Goal: Obtain resource: Download file/media

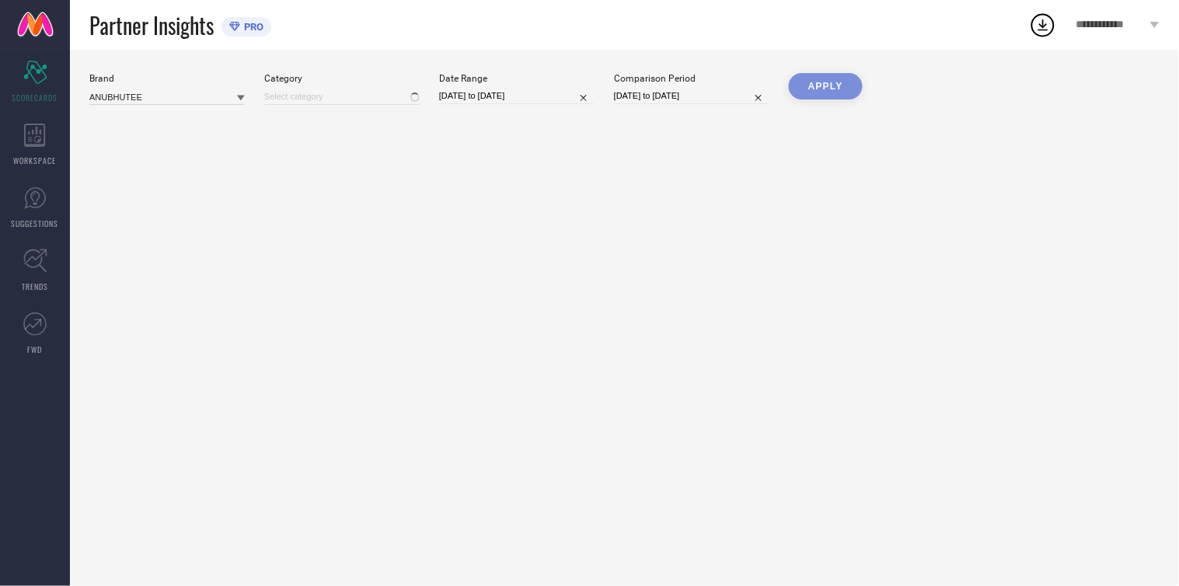
type input "All"
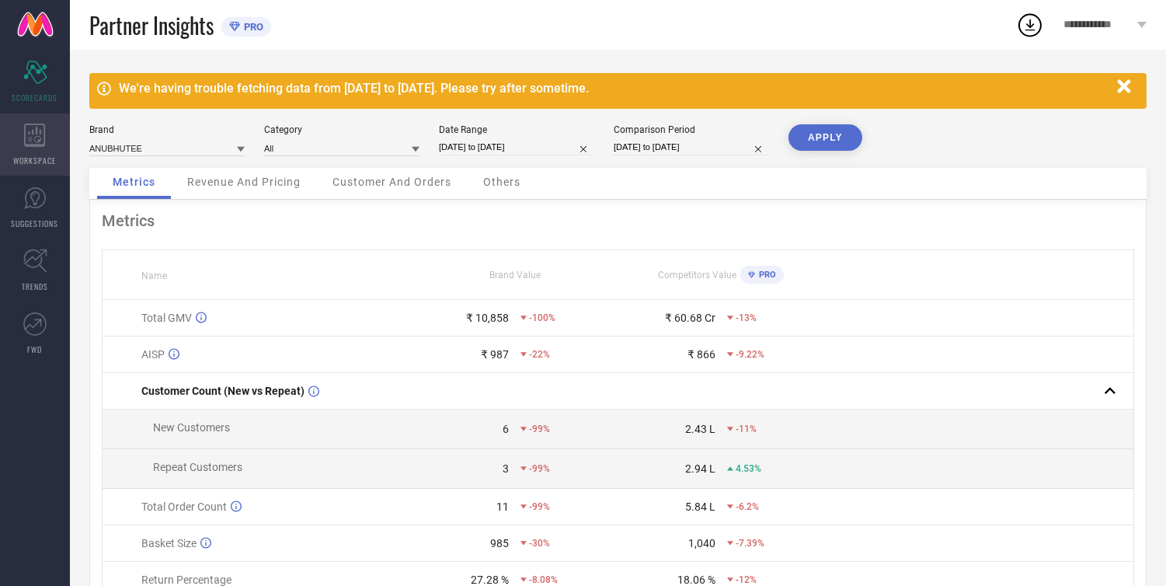
click at [23, 148] on div "WORKSPACE" at bounding box center [35, 144] width 70 height 62
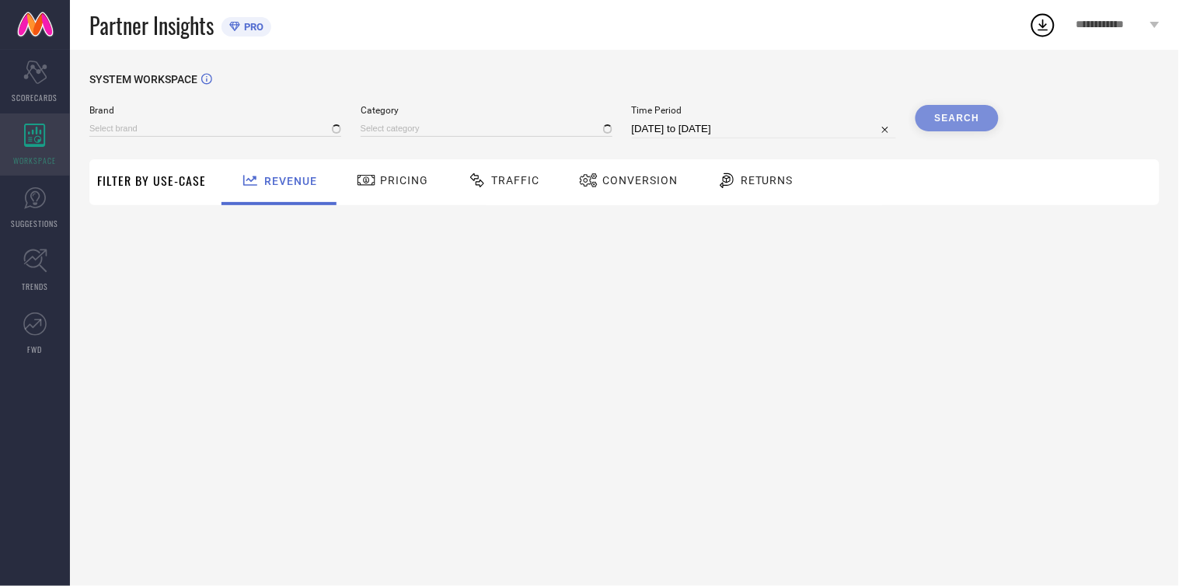
type input "ANUBHUTEE"
type input "All"
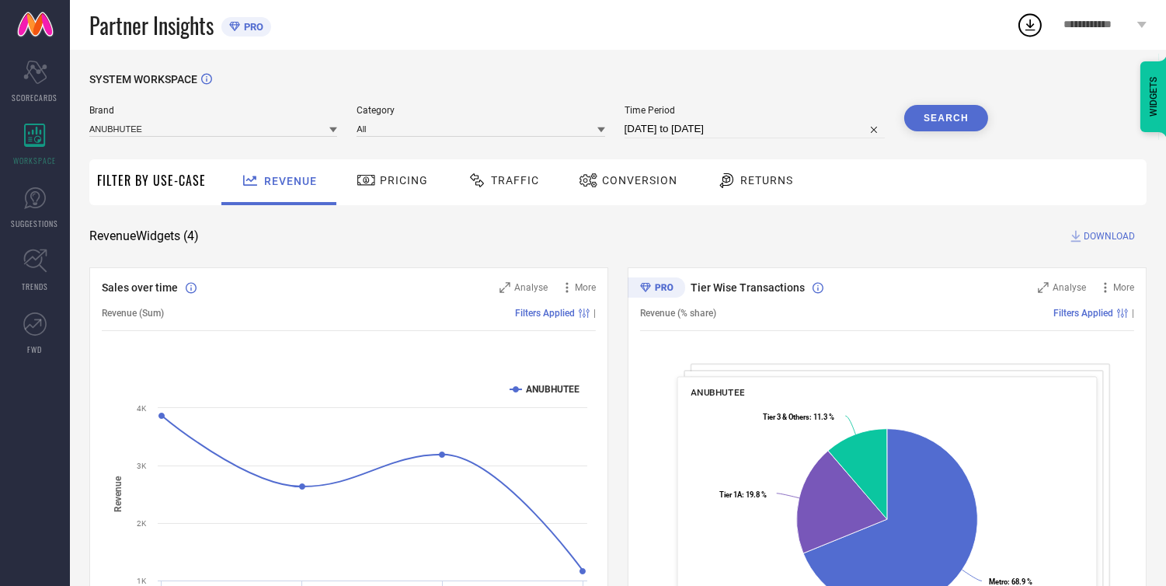
click at [493, 182] on span "Traffic" at bounding box center [515, 180] width 48 height 12
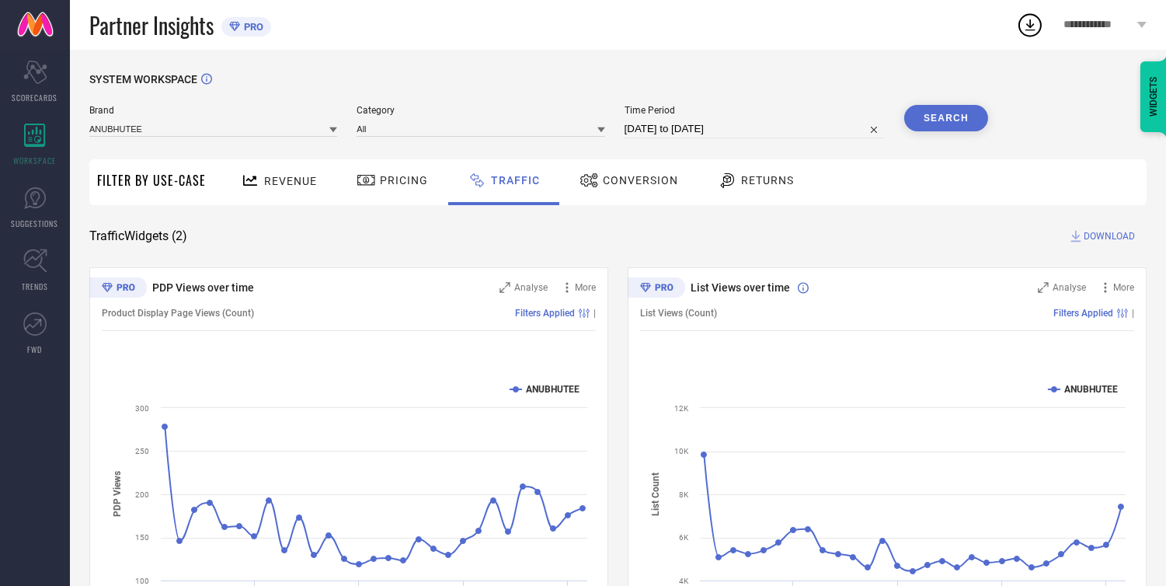
select select "7"
select select "2025"
select select "8"
select select "2025"
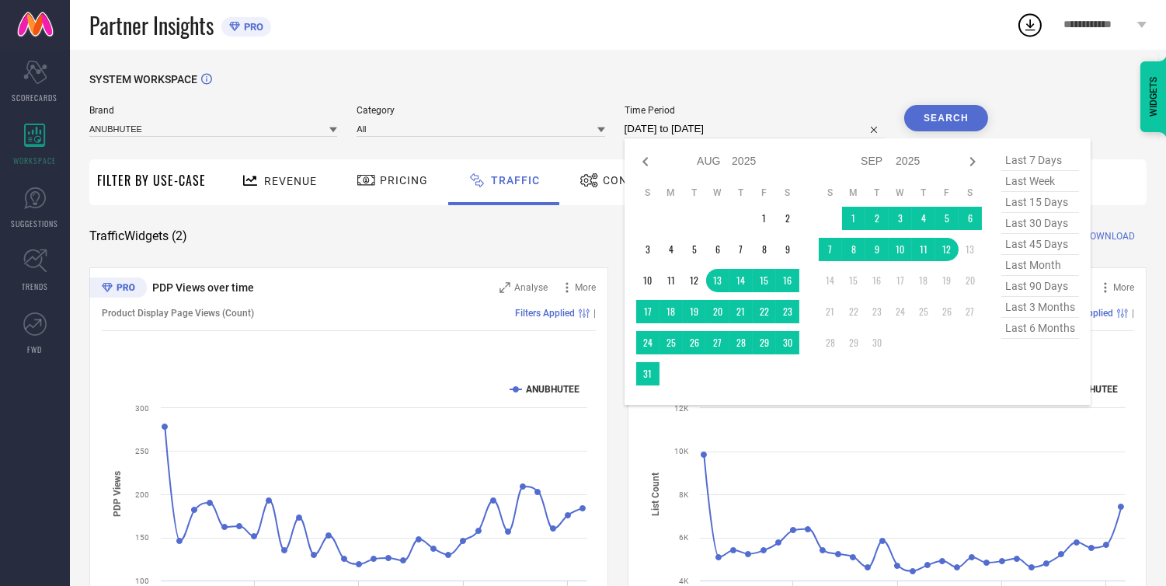
click at [666, 129] on input "[DATE] to [DATE]" at bounding box center [755, 129] width 260 height 19
type input "After [DATE]"
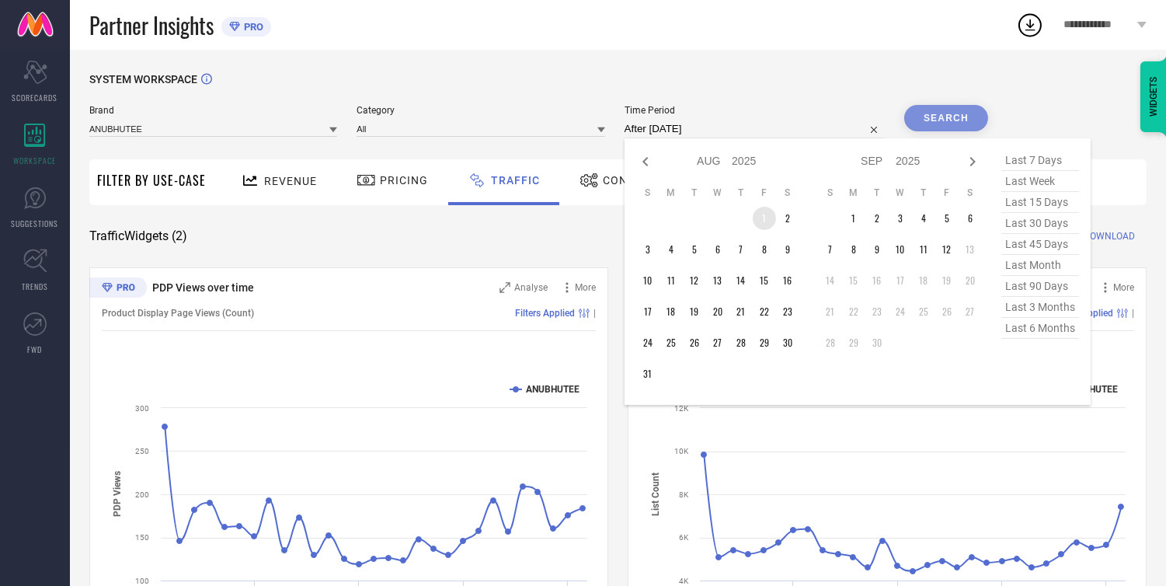
click at [772, 216] on td "1" at bounding box center [764, 218] width 23 height 23
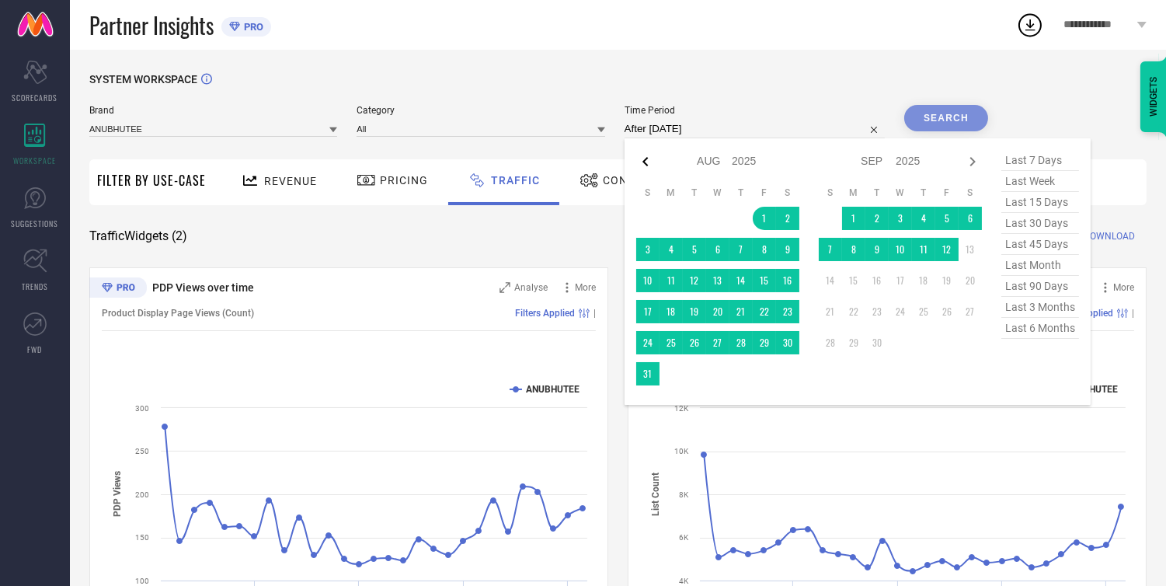
click at [647, 161] on icon at bounding box center [645, 161] width 5 height 9
select select "6"
select select "2025"
select select "7"
select select "2025"
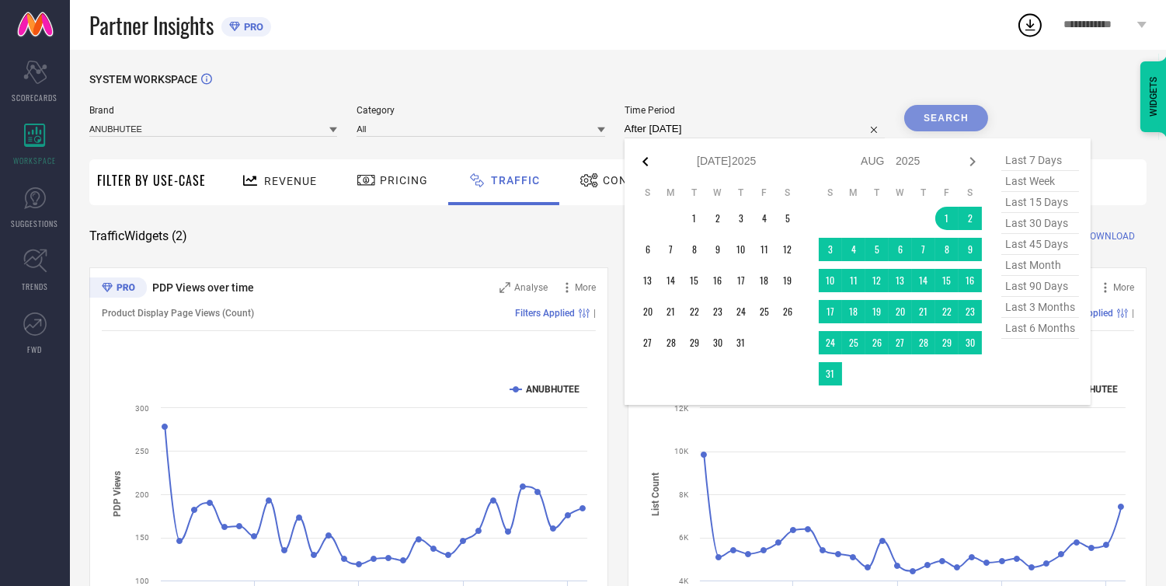
click at [647, 161] on icon at bounding box center [645, 161] width 5 height 9
select select "5"
select select "2025"
select select "6"
select select "2025"
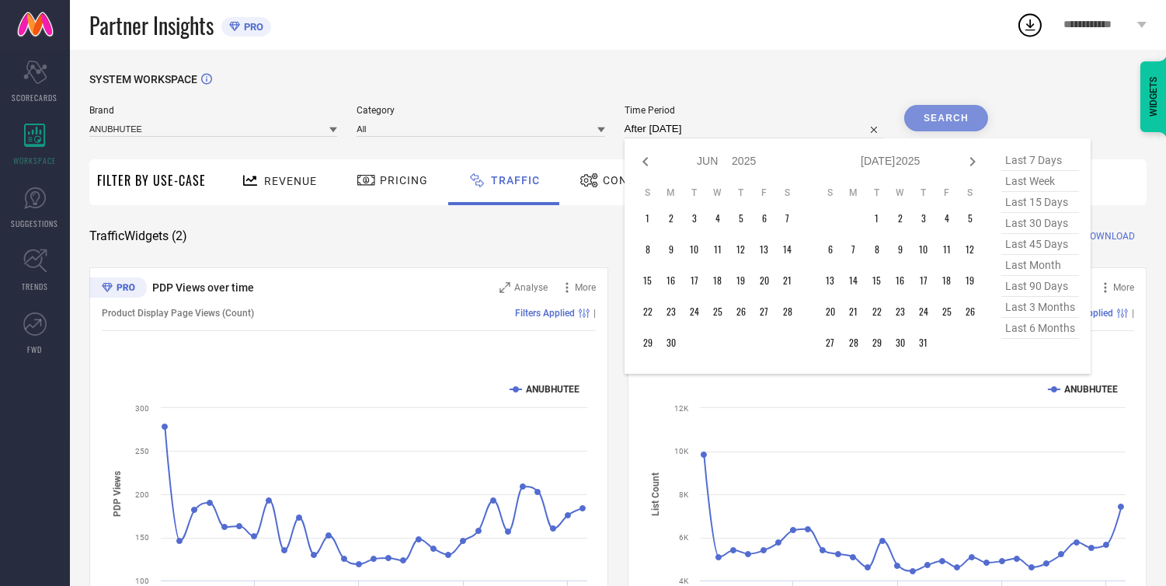
click at [647, 161] on icon at bounding box center [645, 161] width 5 height 9
select select "4"
select select "2025"
select select "5"
select select "2025"
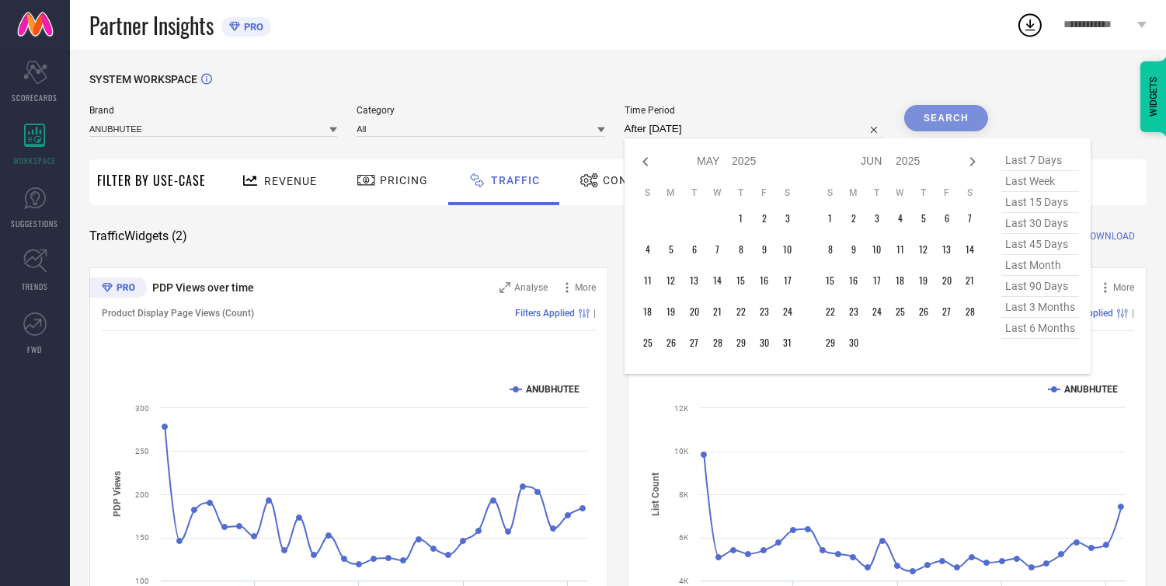
click at [647, 161] on icon at bounding box center [645, 161] width 5 height 9
select select "3"
select select "2025"
select select "4"
select select "2025"
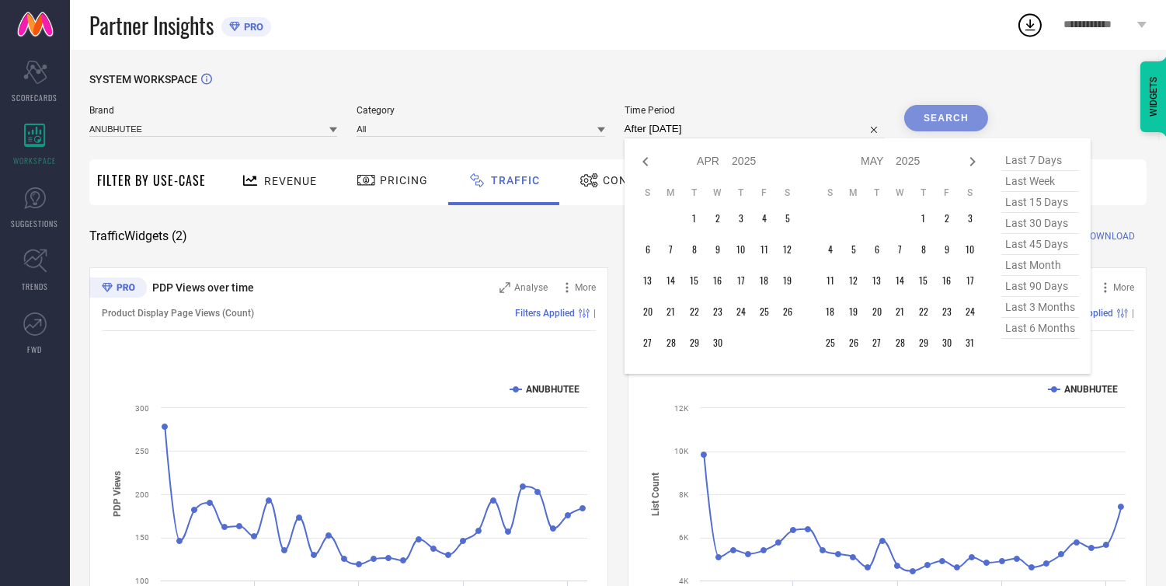
click at [647, 161] on icon at bounding box center [645, 161] width 5 height 9
select select "2"
select select "2025"
select select "3"
select select "2025"
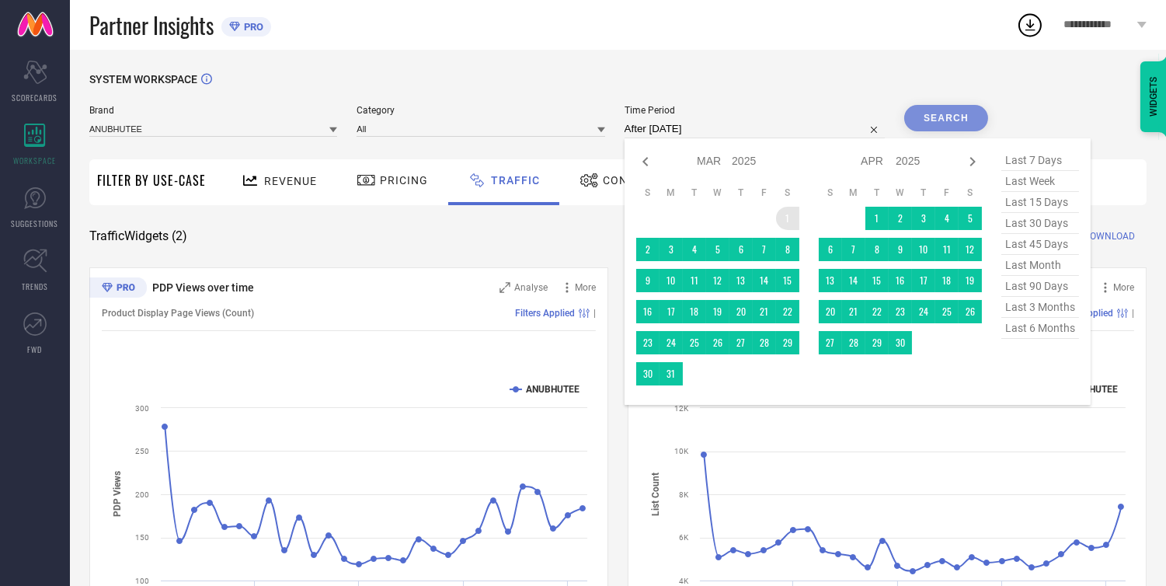
type input "[DATE] to [DATE]"
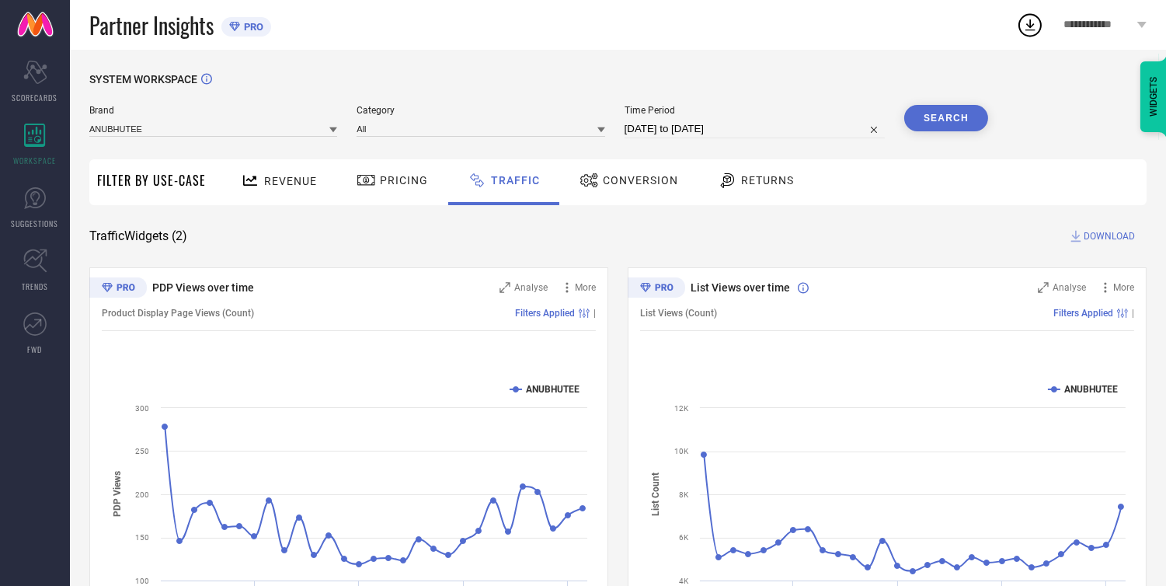
click at [760, 132] on input "[DATE] to [DATE]" at bounding box center [755, 129] width 260 height 19
select select "2"
select select "2025"
select select "3"
select select "2025"
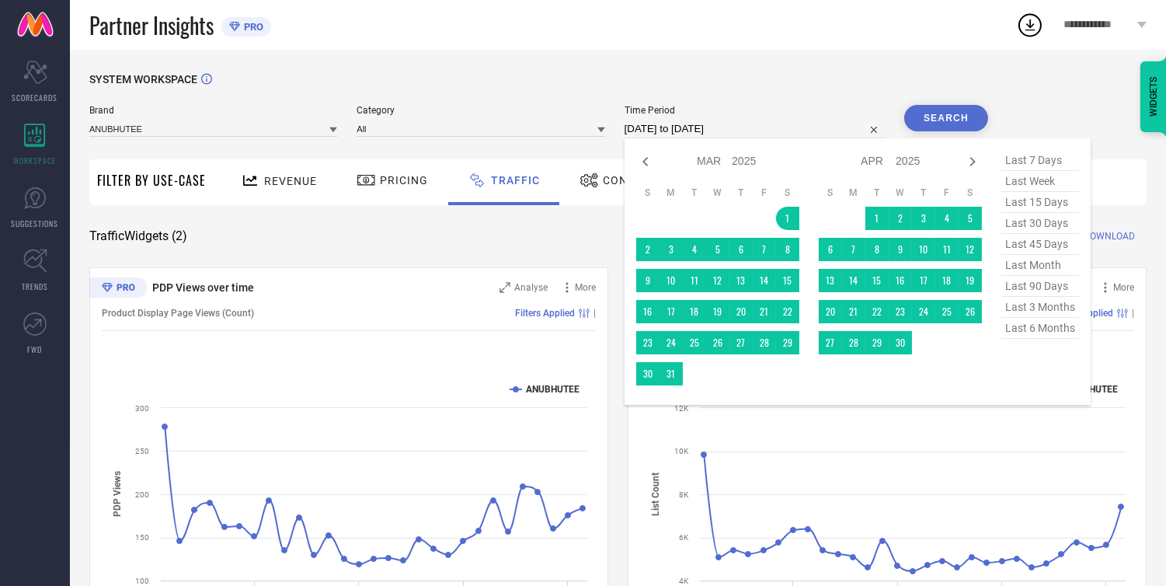
click at [1018, 334] on span "last 6 months" at bounding box center [1041, 328] width 78 height 21
type input "[DATE] to [DATE]"
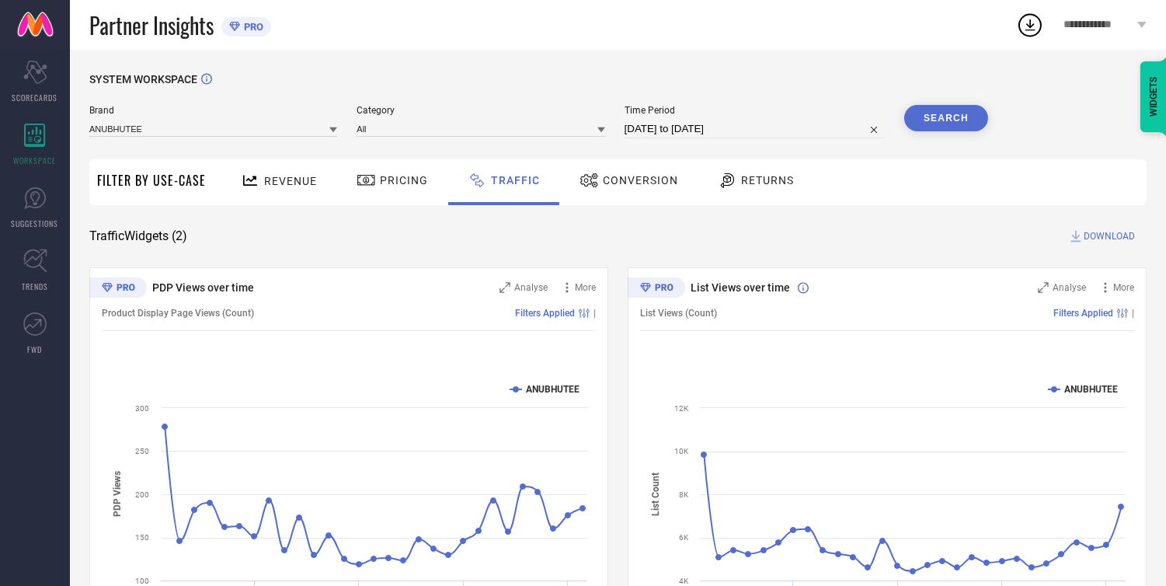
select select "2"
select select "2025"
select select "3"
select select "2025"
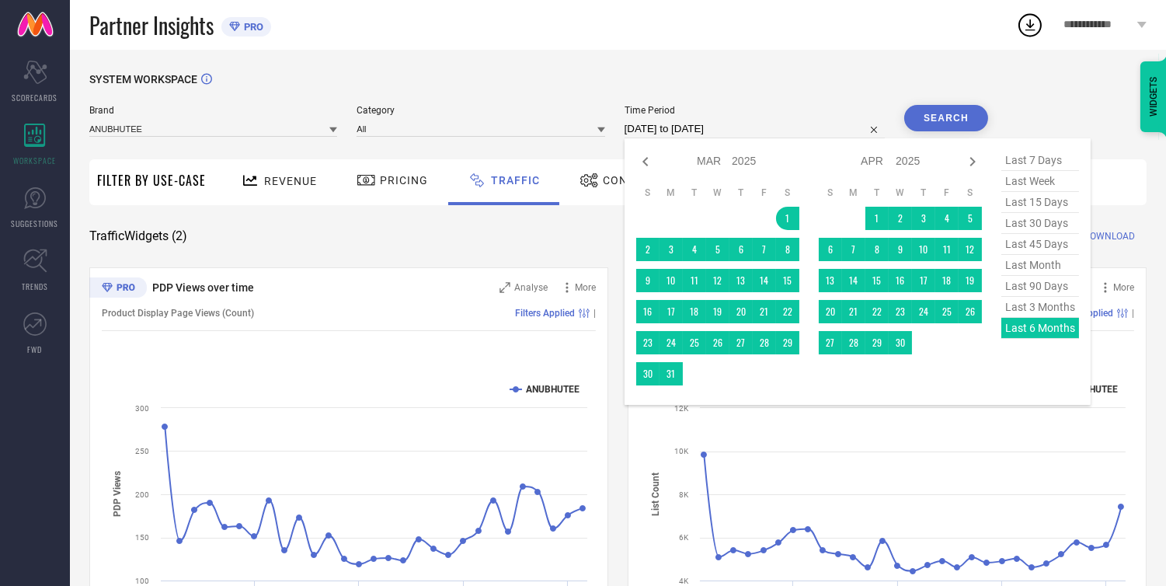
click at [790, 125] on input "[DATE] to [DATE]" at bounding box center [755, 129] width 260 height 19
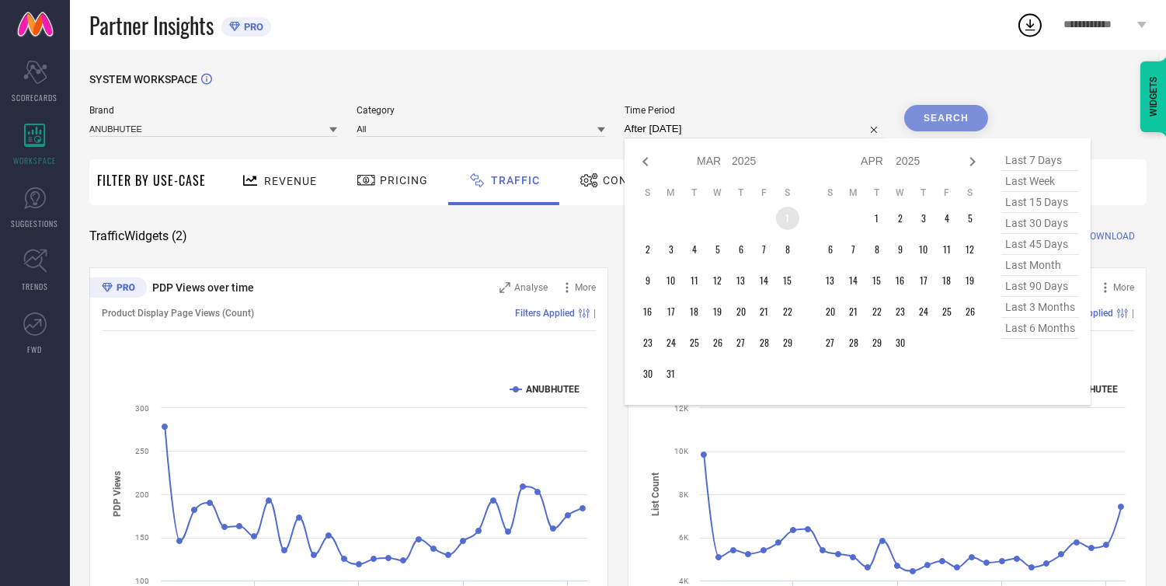
click at [793, 219] on td "1" at bounding box center [787, 218] width 23 height 23
type input "[DATE] to [DATE]"
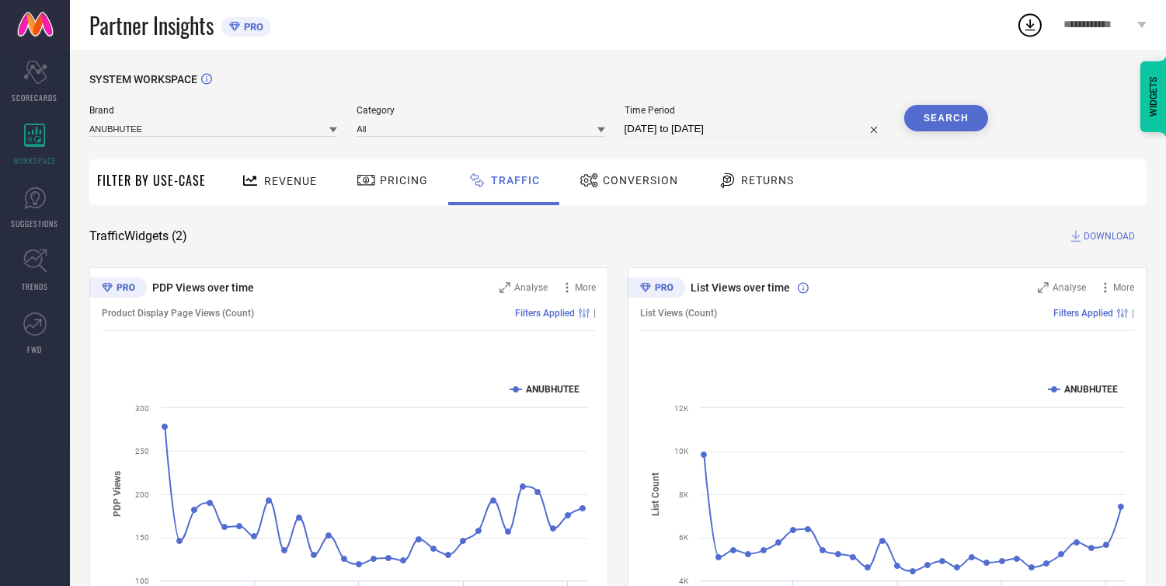
select select "2"
select select "2025"
select select "3"
select select "2025"
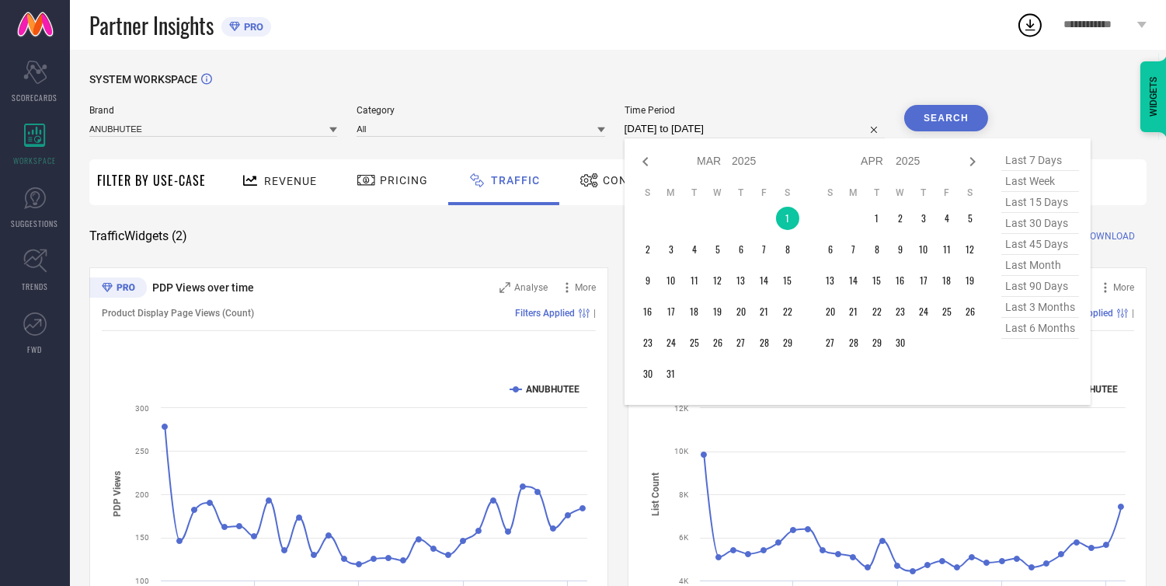
click at [763, 131] on input "[DATE] to [DATE]" at bounding box center [755, 129] width 260 height 19
type input "After [DATE]"
click at [794, 221] on td "1" at bounding box center [787, 218] width 23 height 23
click at [974, 161] on icon at bounding box center [973, 161] width 19 height 19
select select "3"
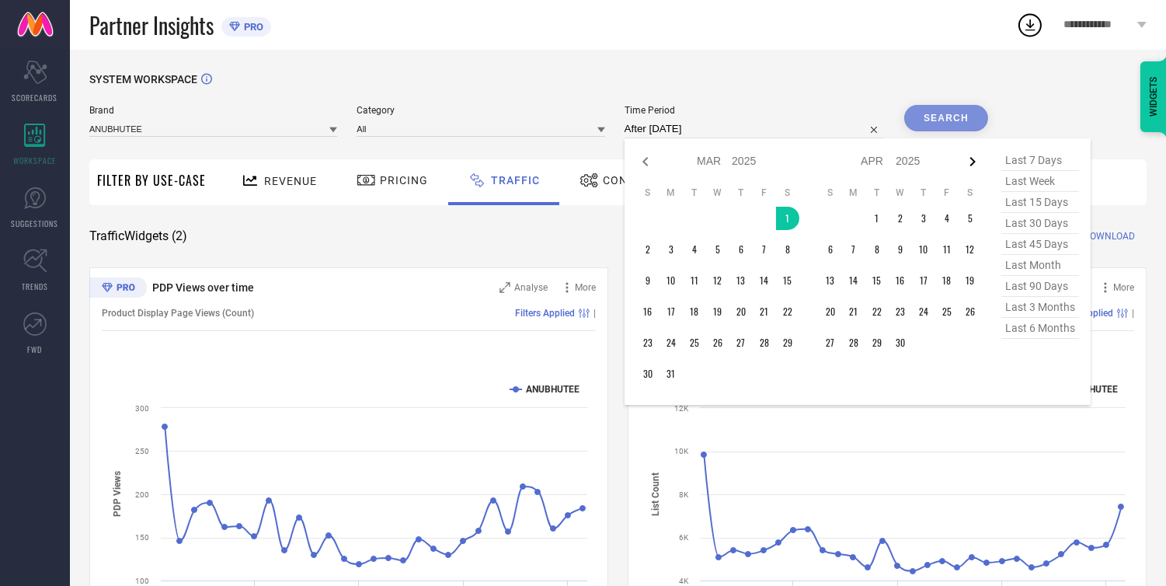
select select "2025"
select select "4"
select select "2025"
click at [974, 161] on icon at bounding box center [973, 161] width 19 height 19
select select "4"
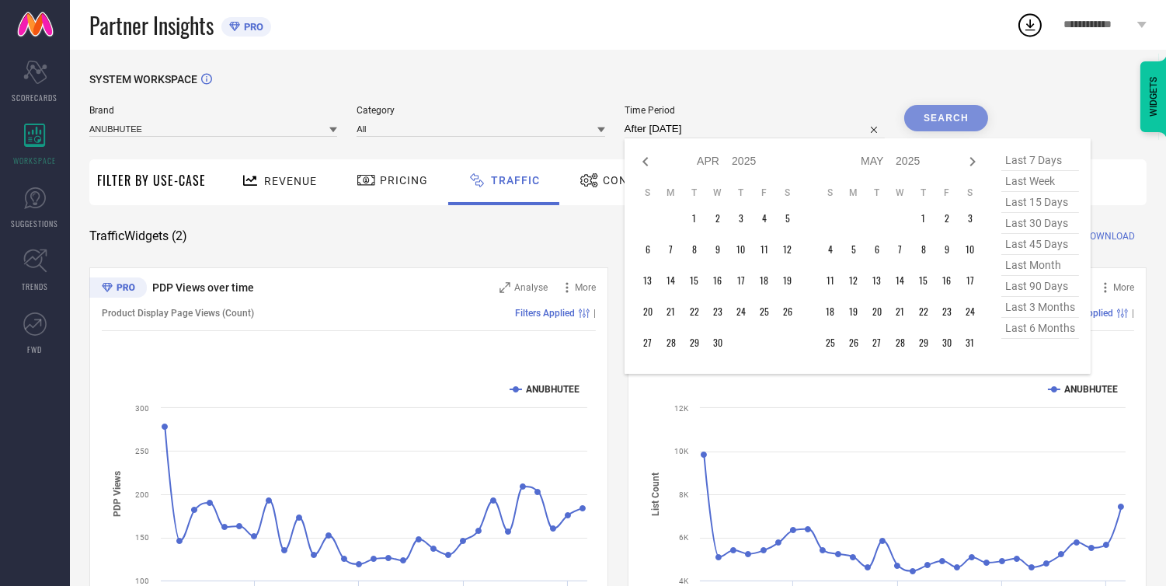
select select "2025"
select select "5"
select select "2025"
click at [974, 161] on icon at bounding box center [973, 161] width 19 height 19
select select "5"
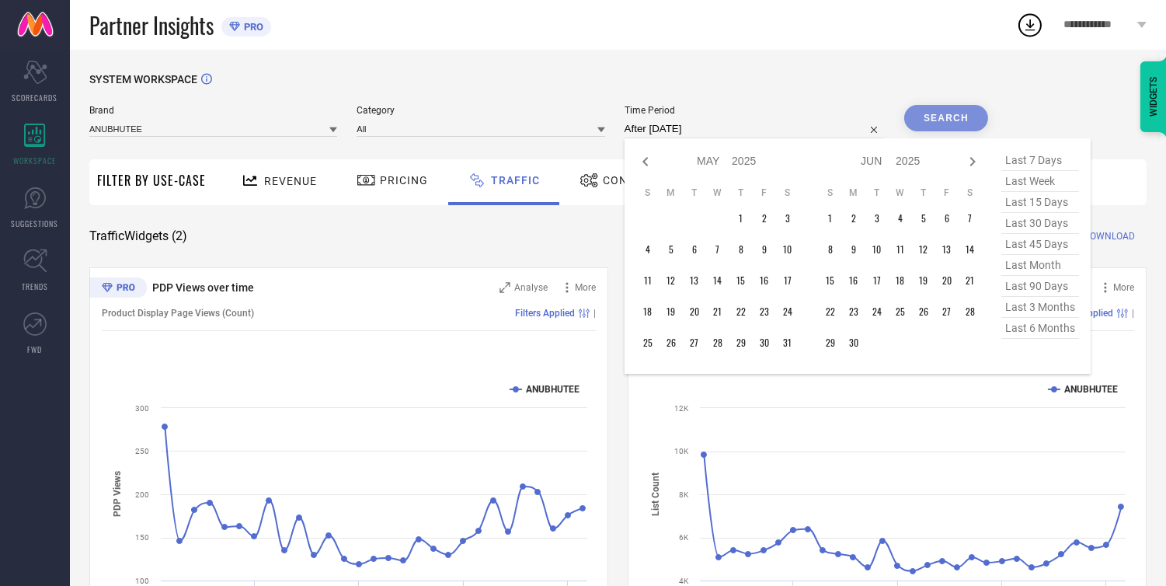
select select "2025"
select select "6"
select select "2025"
click at [974, 161] on icon at bounding box center [973, 161] width 19 height 19
select select "6"
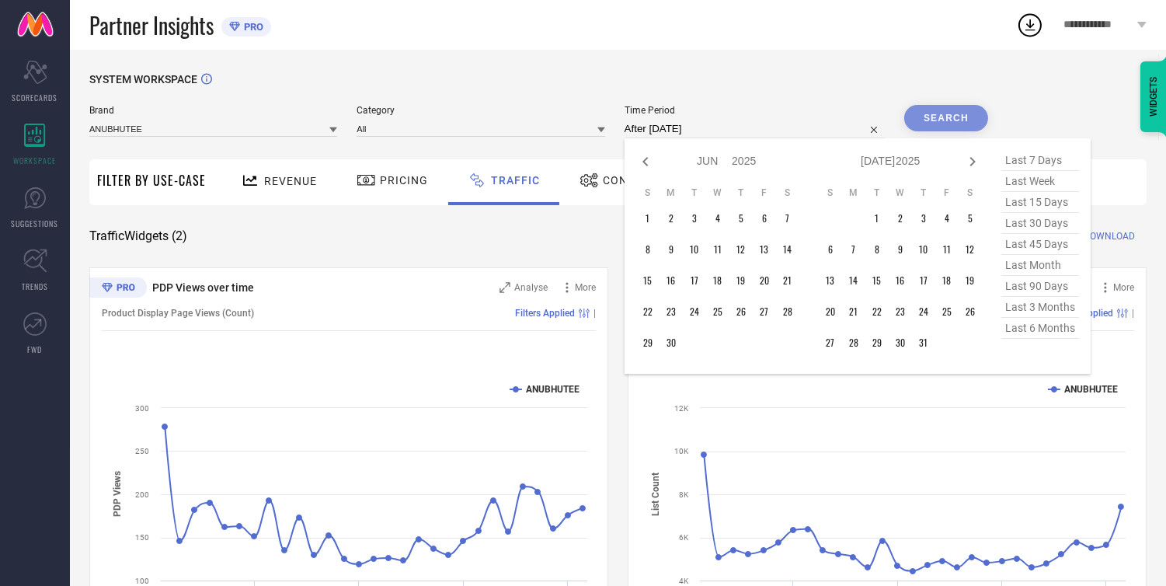
select select "2025"
select select "7"
select select "2025"
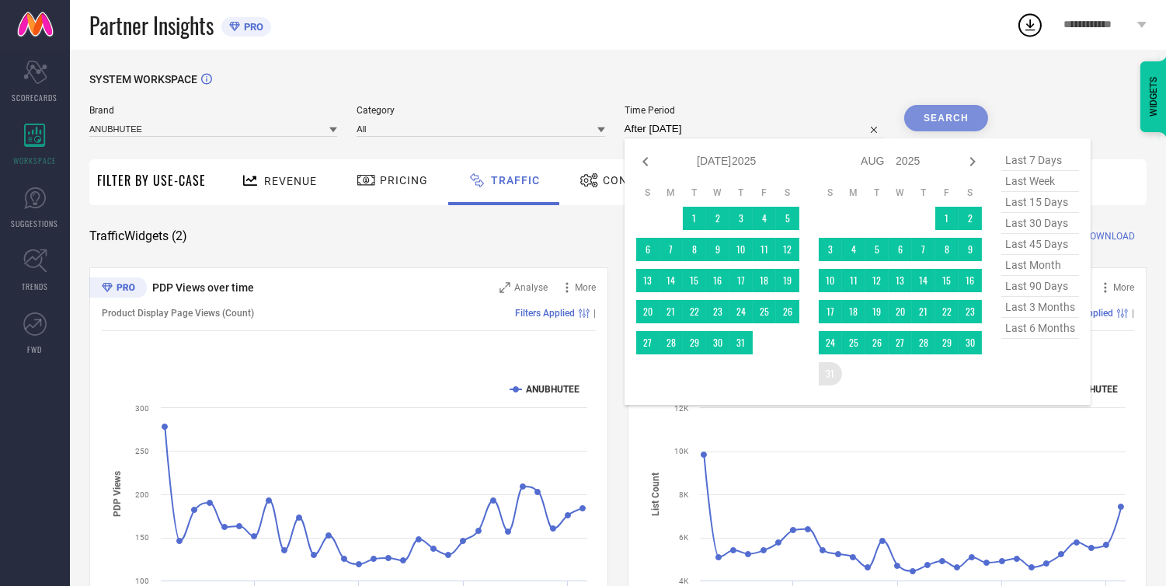
type input "[DATE] to [DATE]"
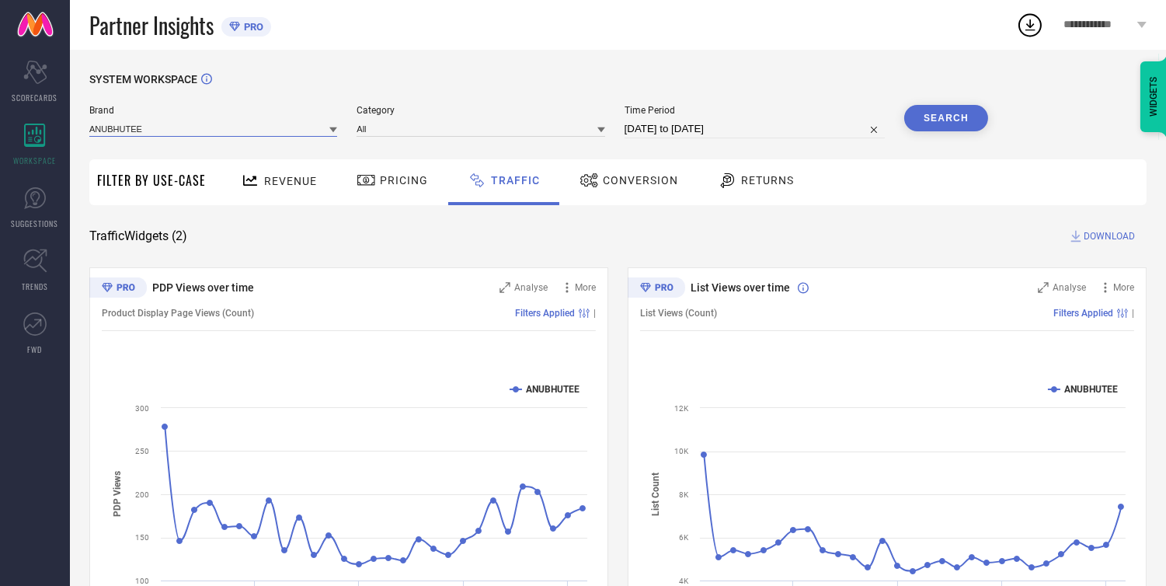
click at [189, 134] on input at bounding box center [213, 128] width 248 height 16
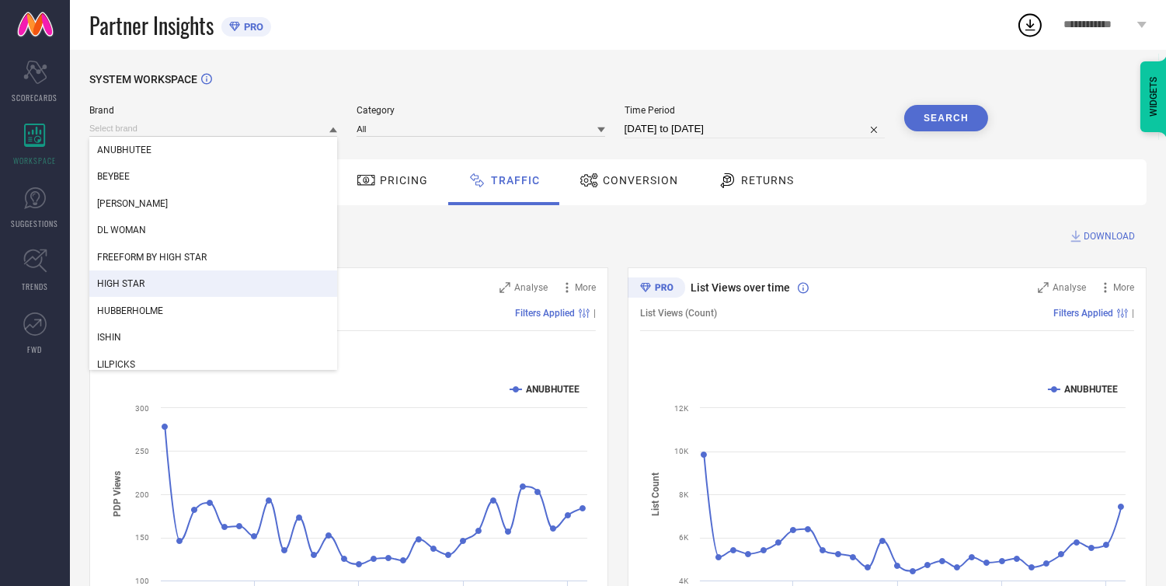
click at [120, 288] on span "HIGH STAR" at bounding box center [120, 283] width 47 height 11
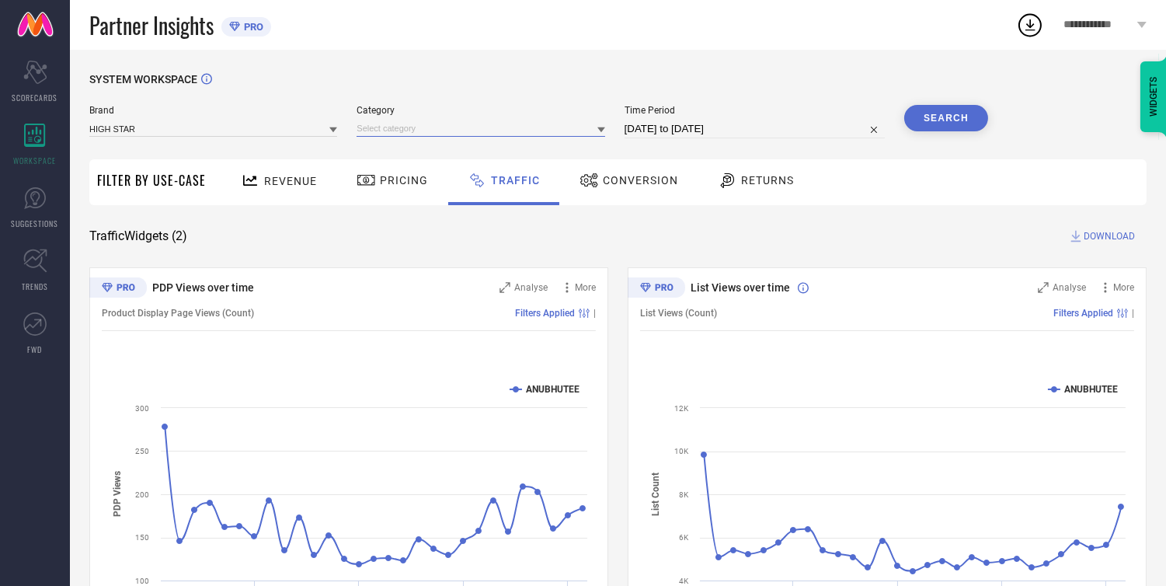
click at [439, 126] on input at bounding box center [481, 128] width 248 height 16
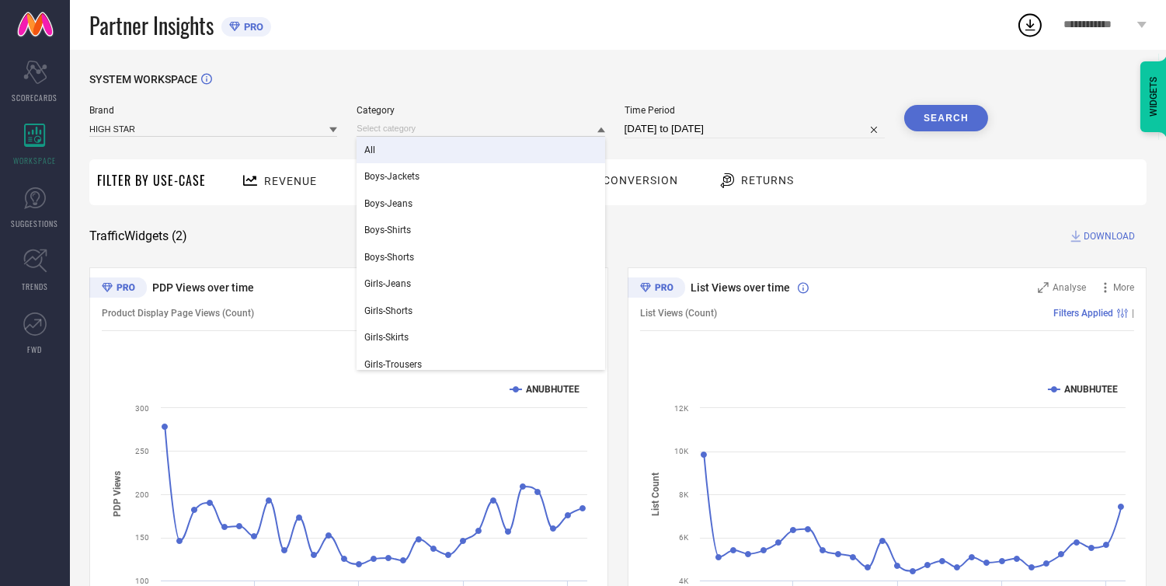
click at [431, 149] on div "All" at bounding box center [481, 150] width 248 height 26
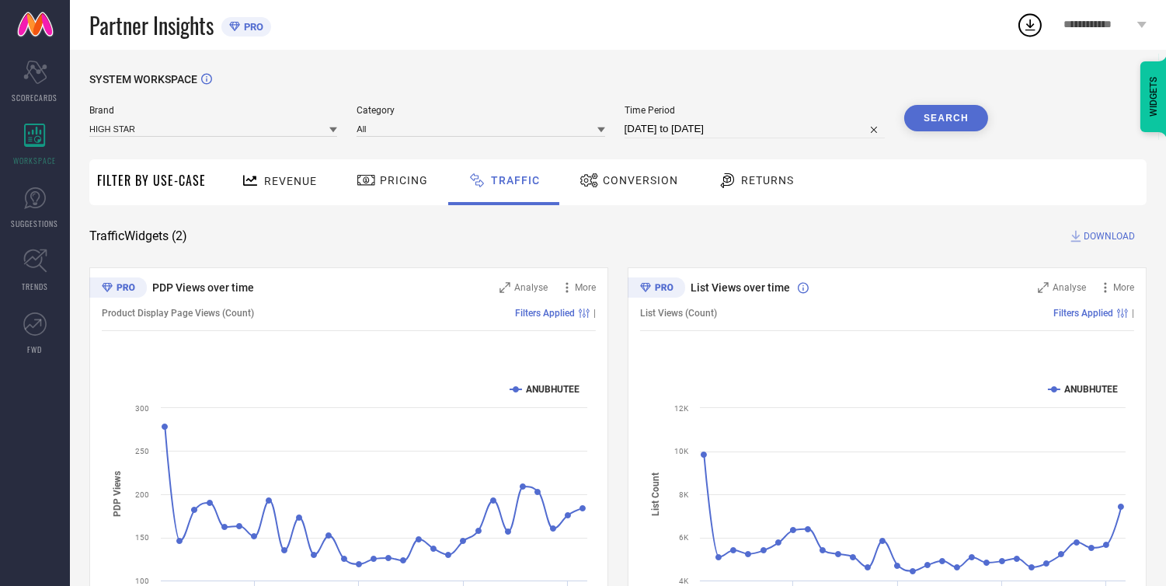
click at [938, 119] on button "Search" at bounding box center [947, 118] width 84 height 26
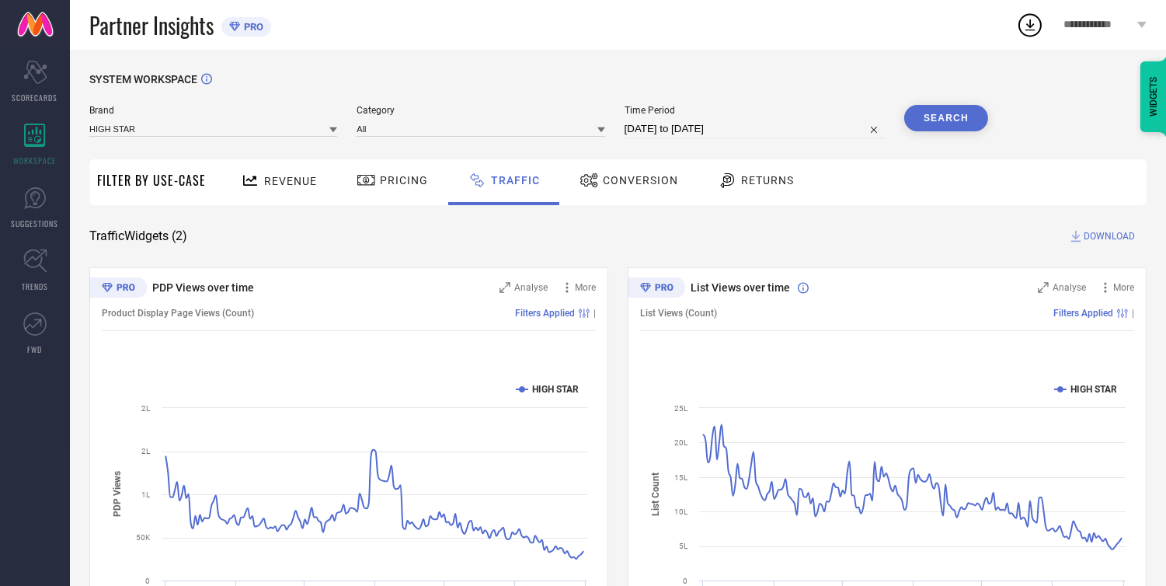
click at [1090, 235] on span "DOWNLOAD" at bounding box center [1109, 236] width 51 height 16
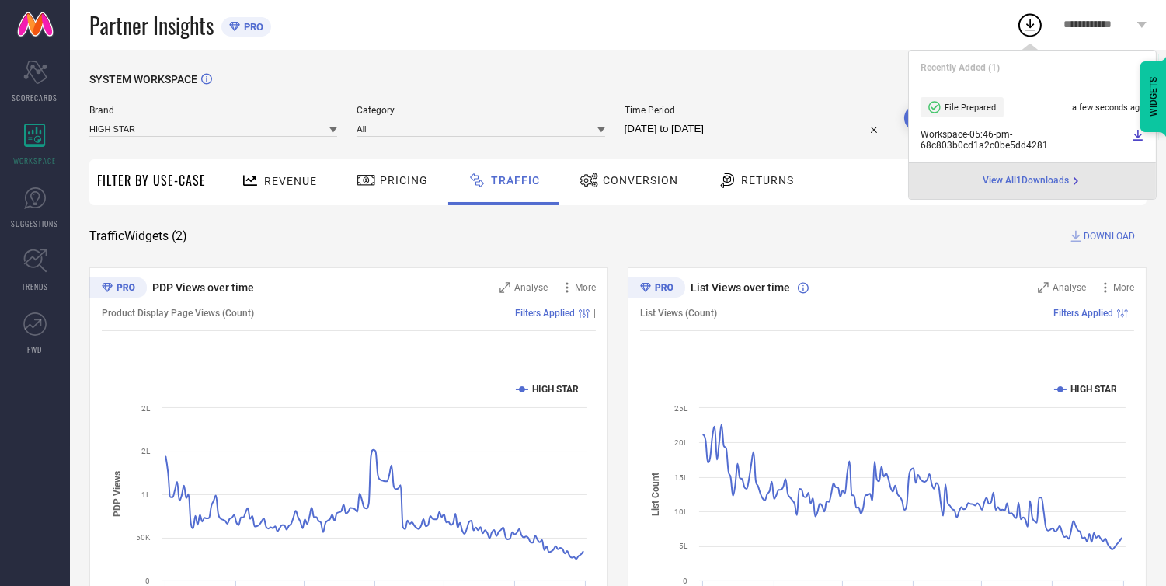
click at [1135, 134] on icon at bounding box center [1138, 135] width 9 height 11
click at [331, 130] on icon at bounding box center [334, 130] width 8 height 8
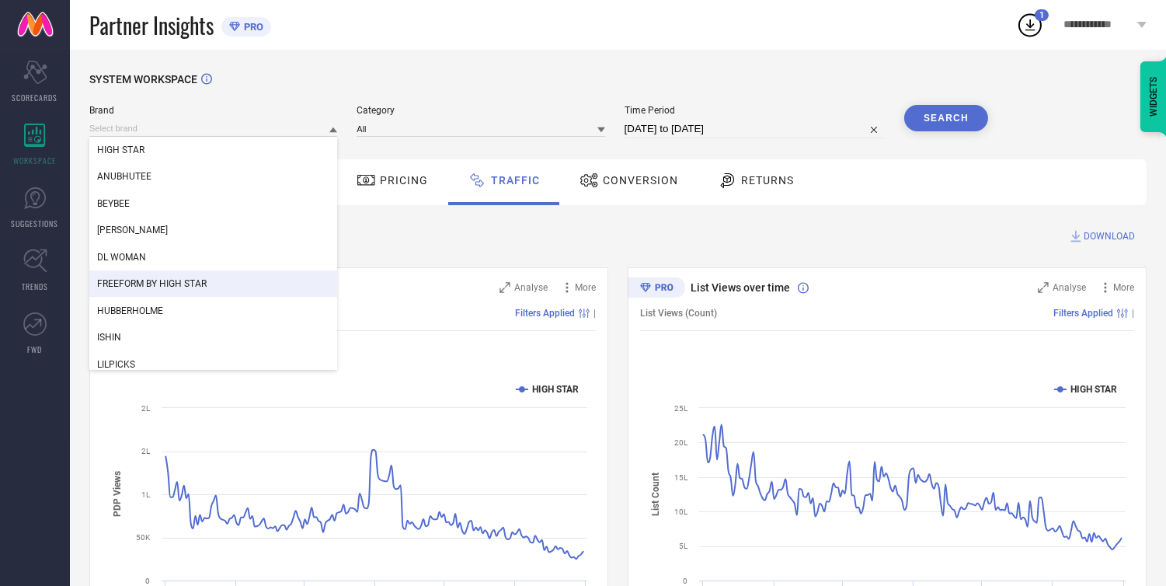
click at [132, 284] on span "FREEFORM BY HIGH STAR" at bounding box center [152, 283] width 110 height 11
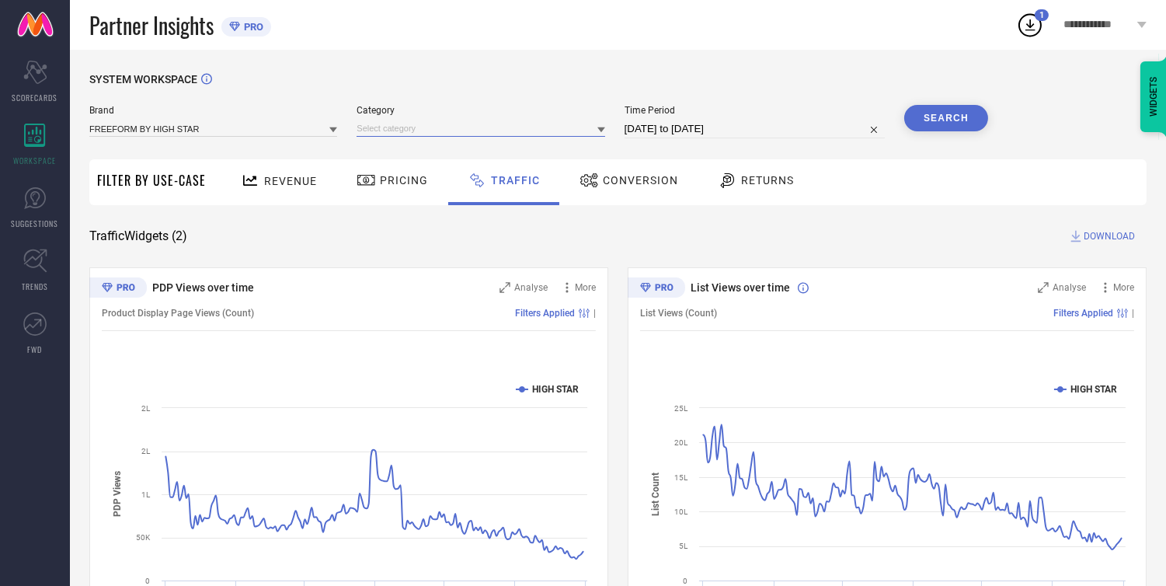
click at [423, 127] on input at bounding box center [481, 128] width 248 height 16
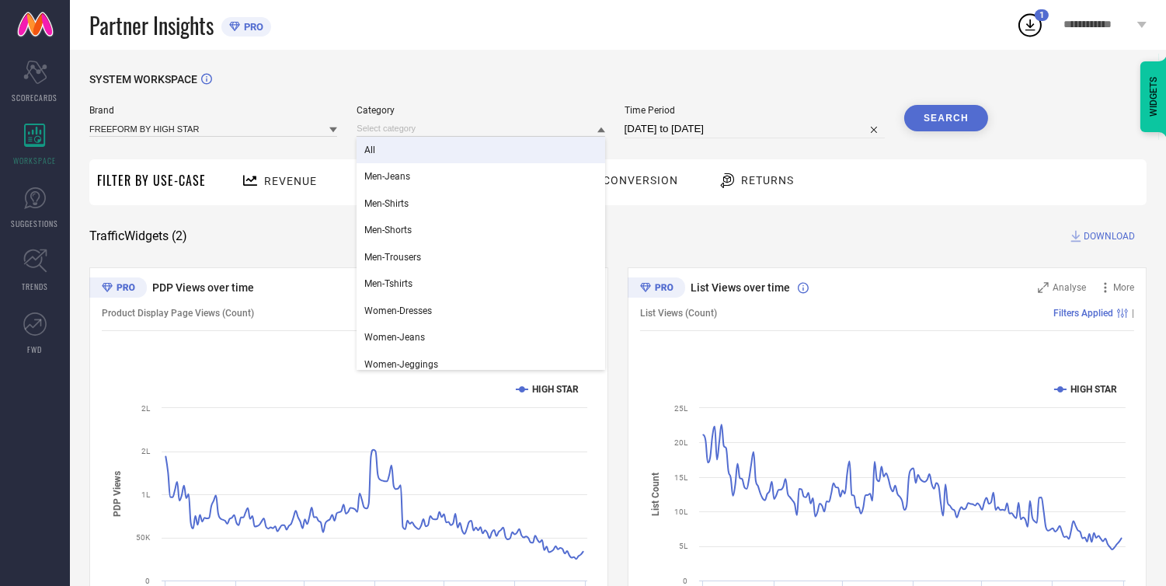
click at [422, 142] on div "All" at bounding box center [481, 150] width 248 height 26
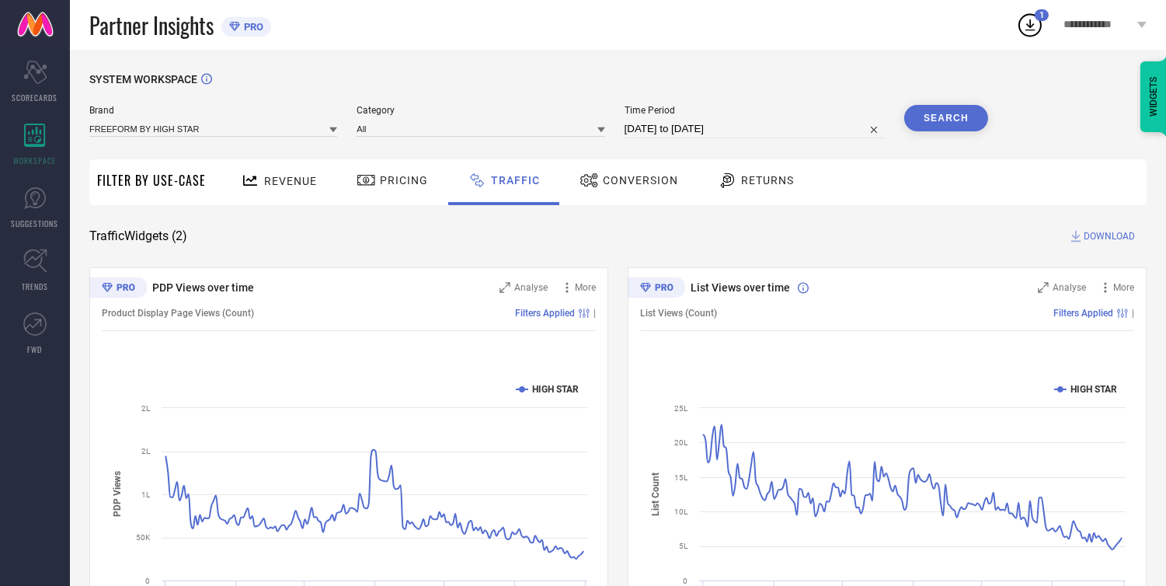
click at [921, 112] on button "Search" at bounding box center [947, 118] width 84 height 26
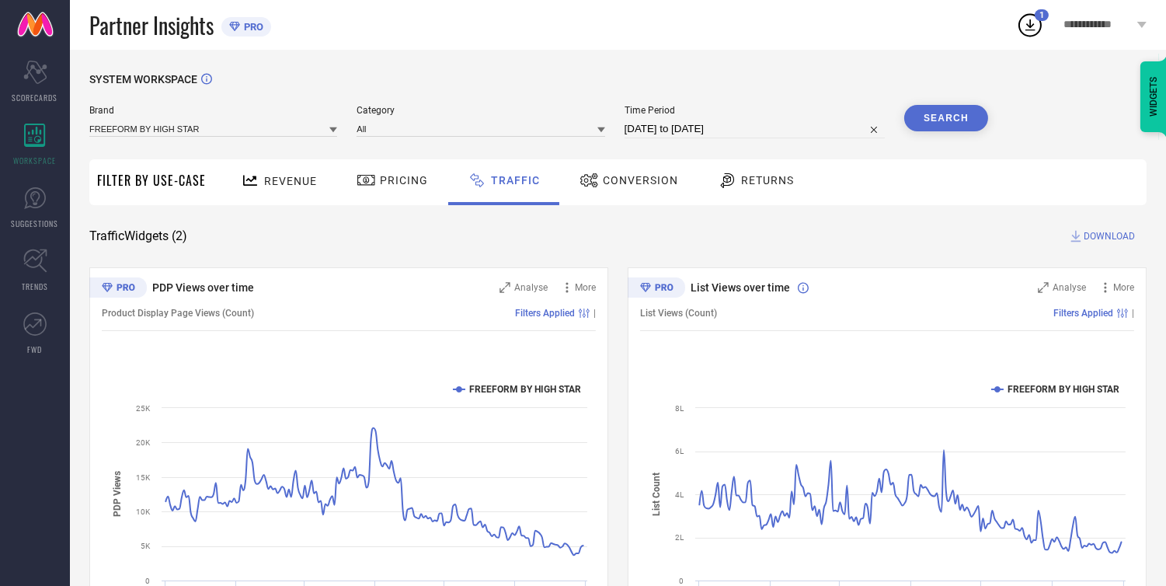
click at [1097, 228] on span "DOWNLOAD" at bounding box center [1109, 236] width 51 height 16
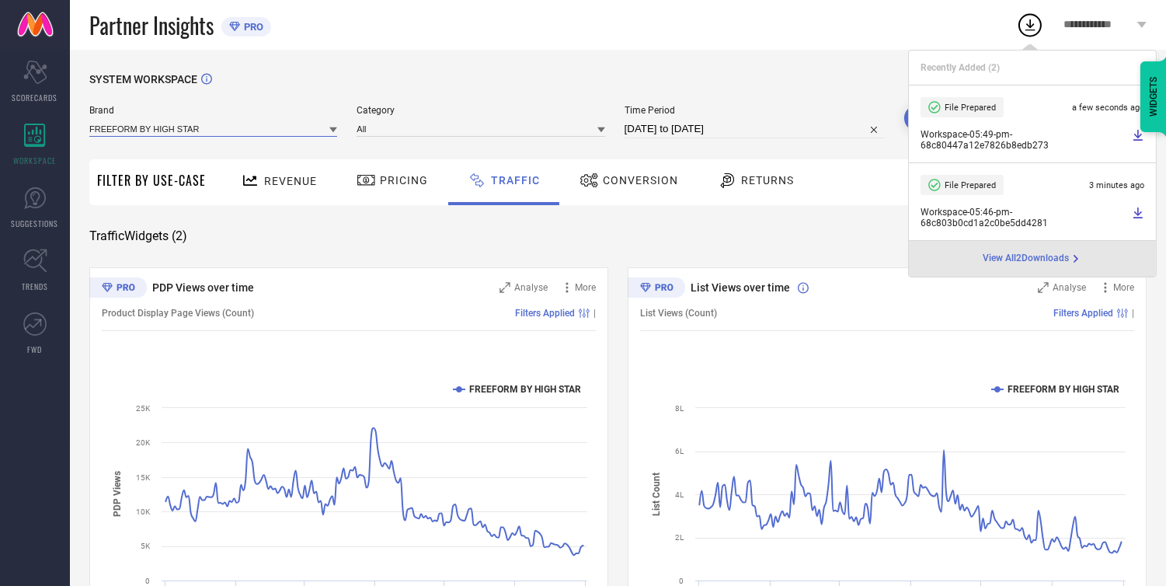
click at [218, 135] on input at bounding box center [213, 128] width 248 height 16
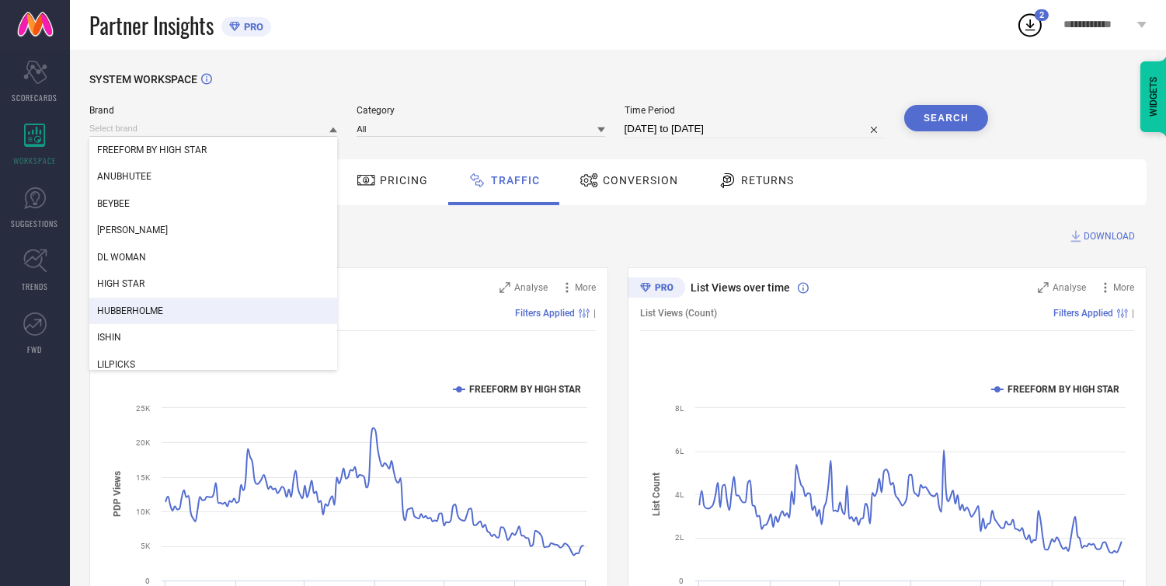
click at [146, 312] on span "HUBBERHOLME" at bounding box center [130, 310] width 66 height 11
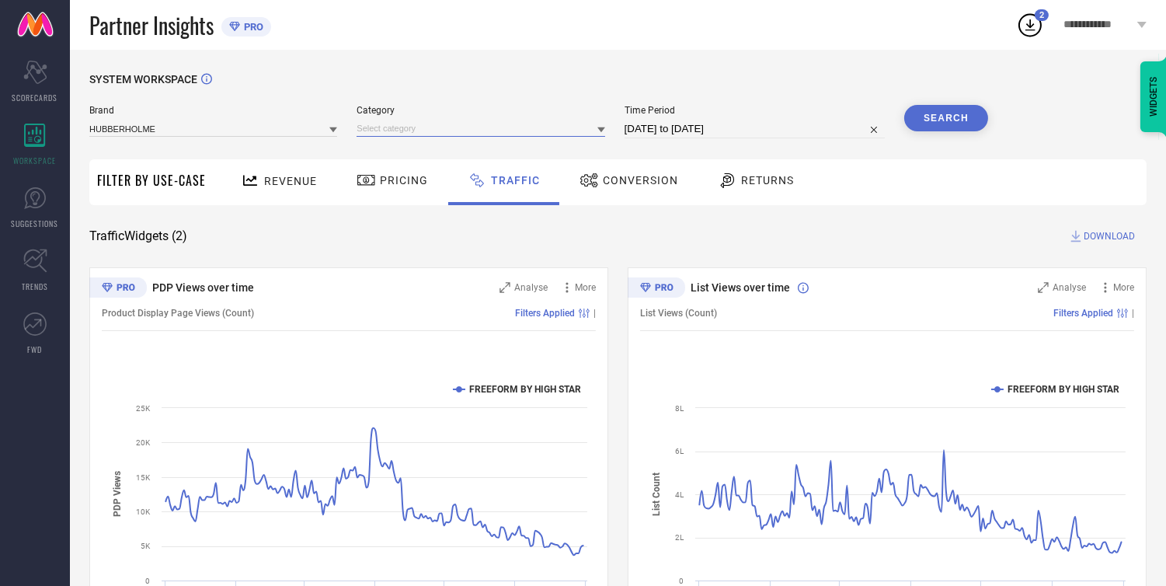
click at [436, 128] on input at bounding box center [481, 128] width 248 height 16
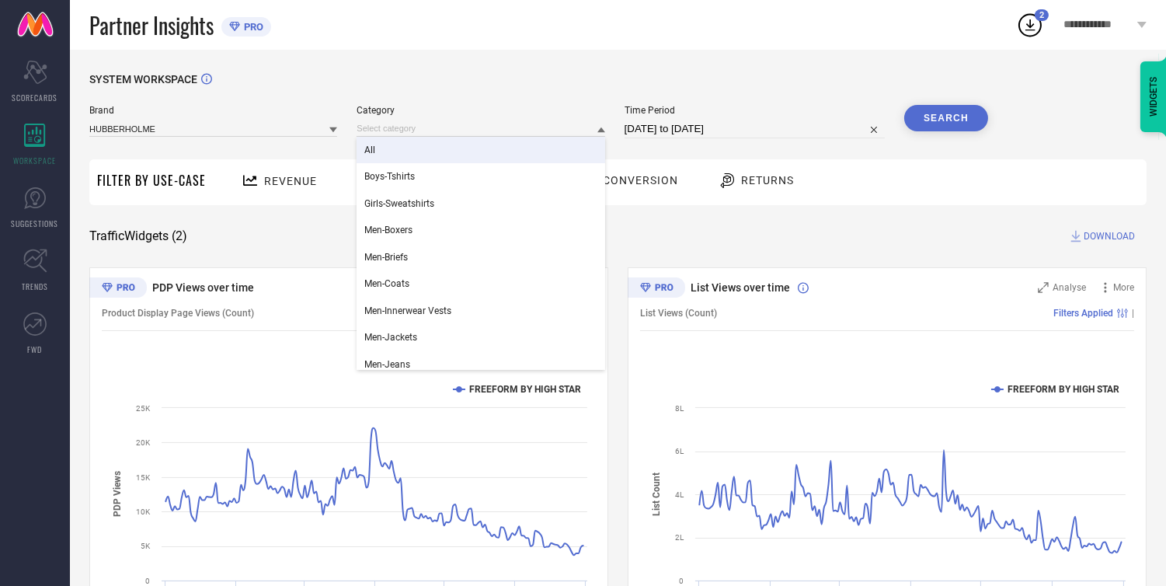
click at [428, 152] on div "All" at bounding box center [481, 150] width 248 height 26
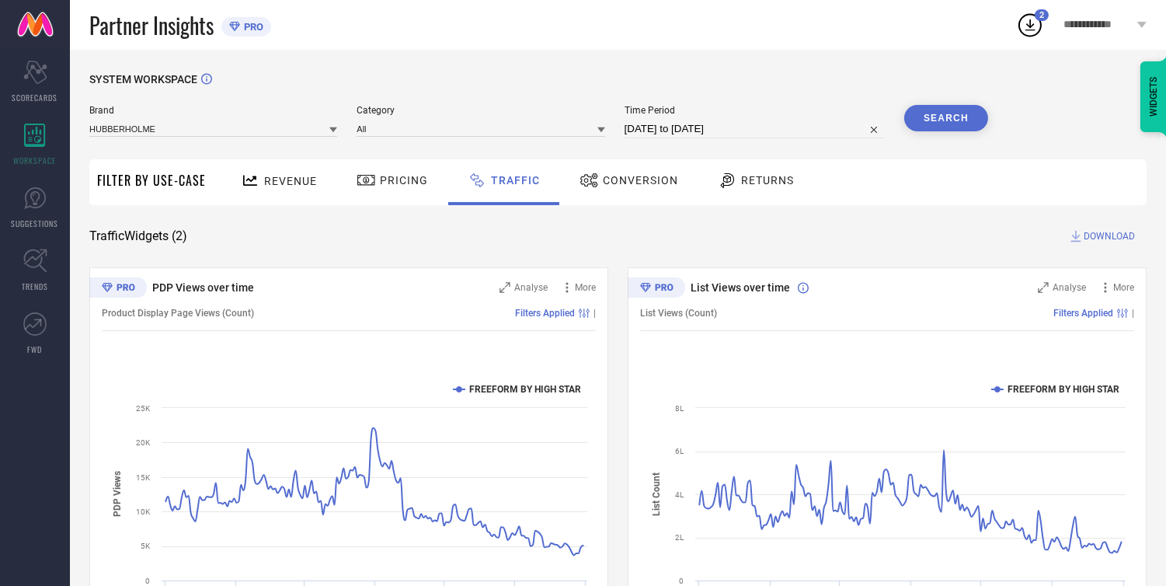
click at [949, 121] on button "Search" at bounding box center [947, 118] width 84 height 26
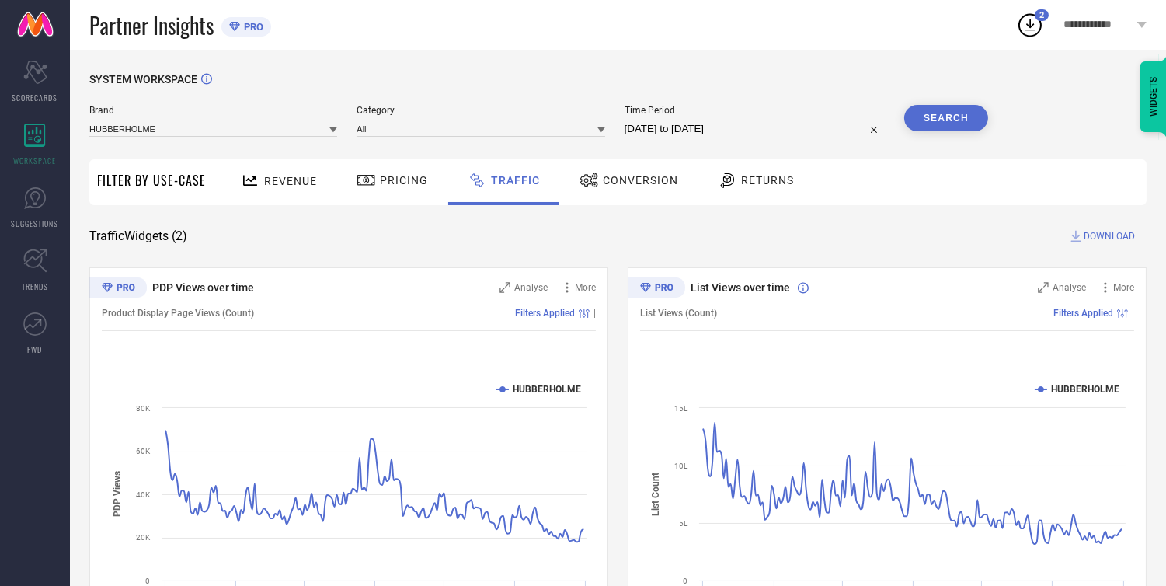
click at [1101, 239] on span "DOWNLOAD" at bounding box center [1109, 236] width 51 height 16
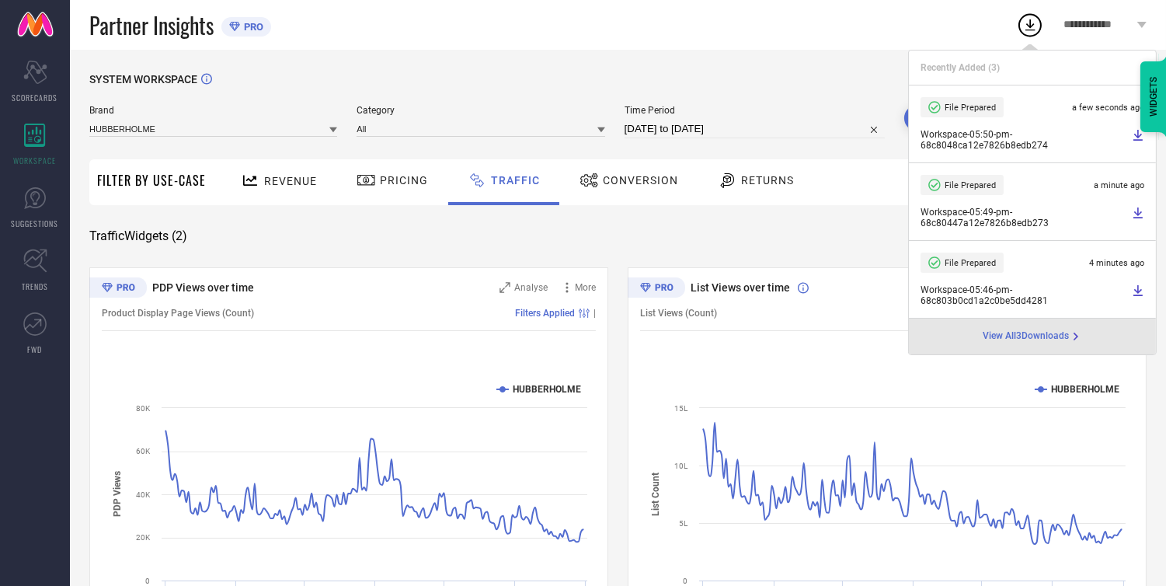
click at [661, 58] on div "SYSTEM WORKSPACE Brand HUBBERHOLME Category All Time Period [DATE] to [DATE] Se…" at bounding box center [618, 364] width 1097 height 629
